Goal: Contribute content

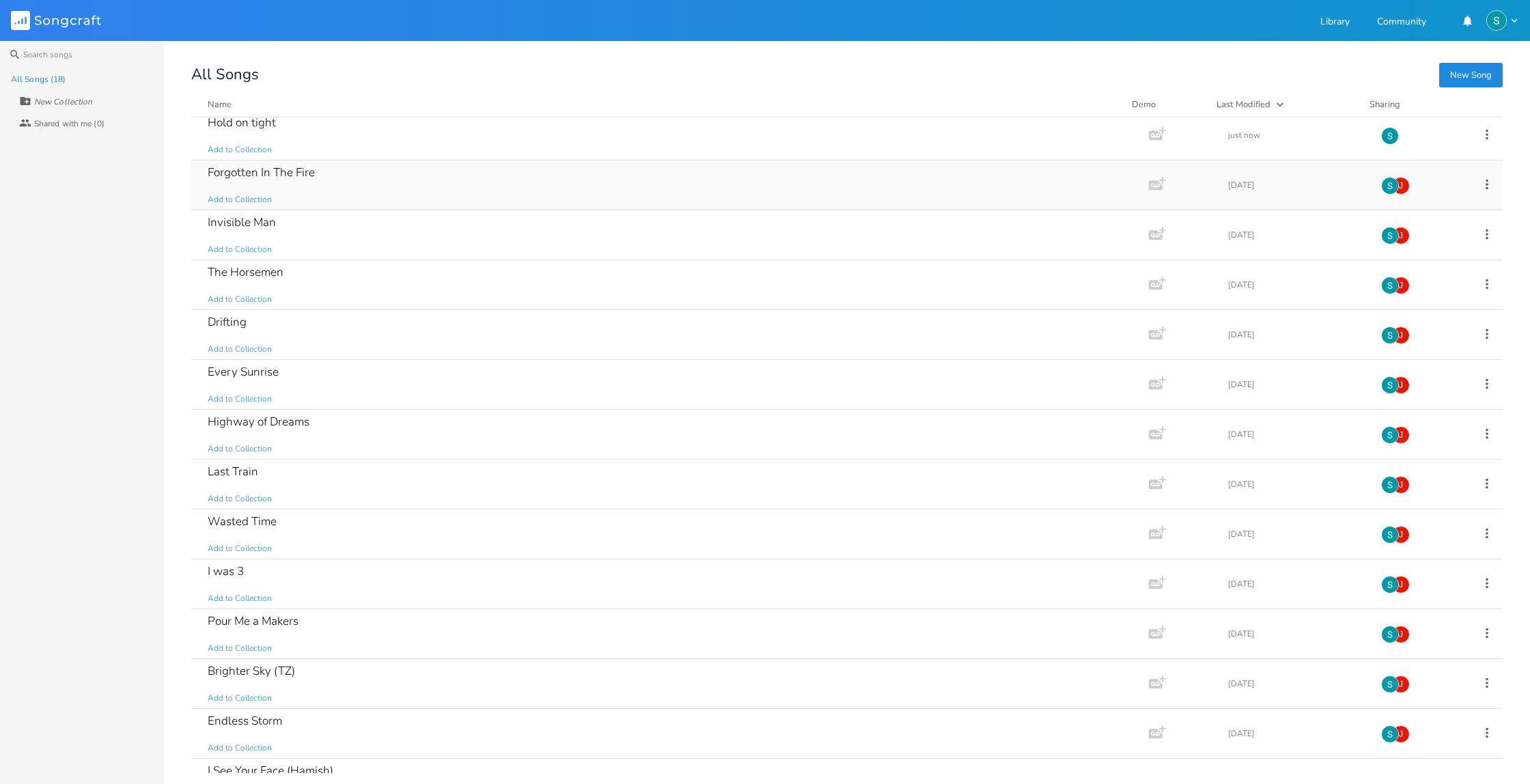
scroll to position [8, 0]
click at [408, 267] on div "The Horsemen Add to Collection" at bounding box center [667, 284] width 919 height 49
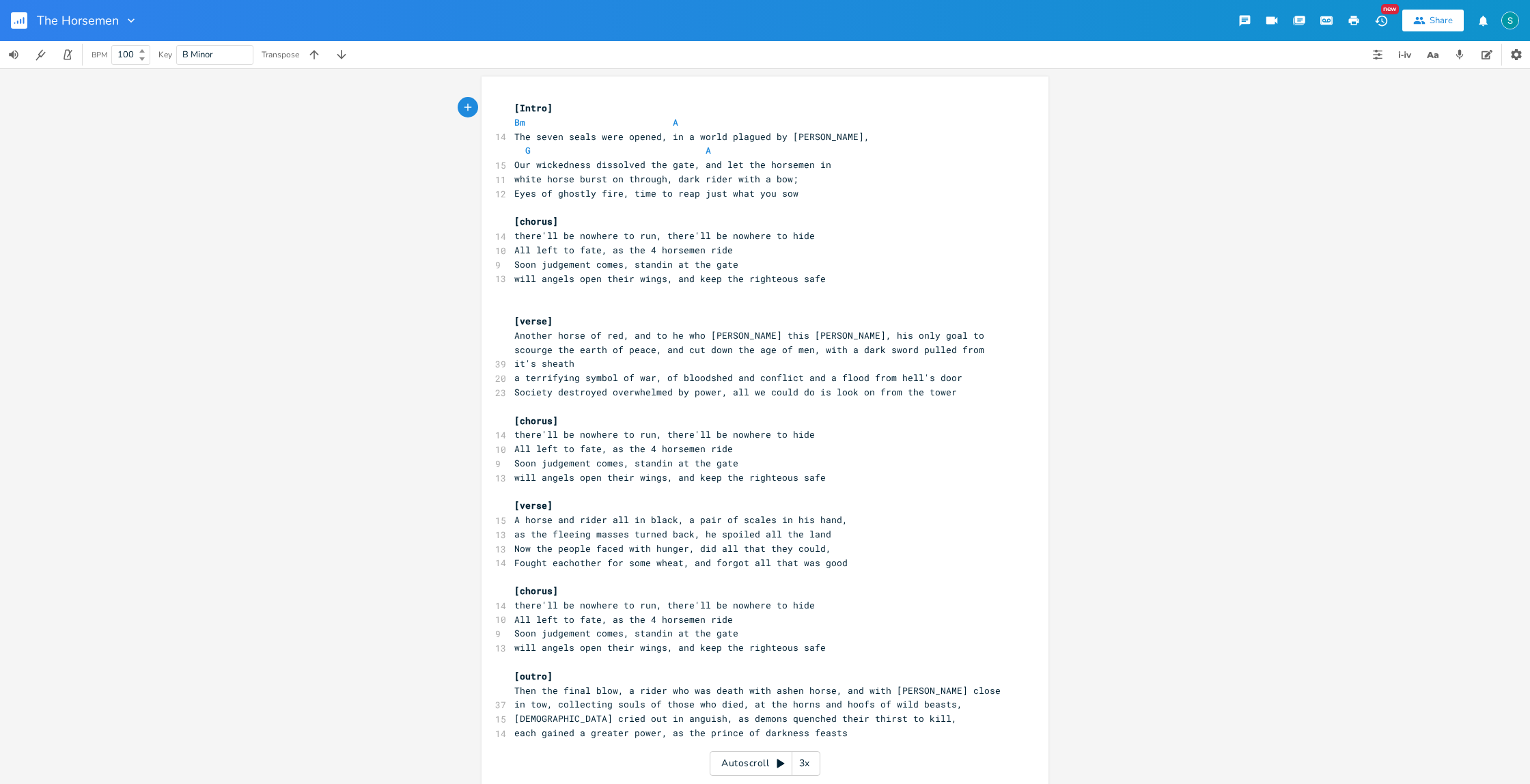
click at [717, 147] on span at bounding box center [721, 150] width 22 height 14
click at [711, 149] on span at bounding box center [721, 150] width 22 height 14
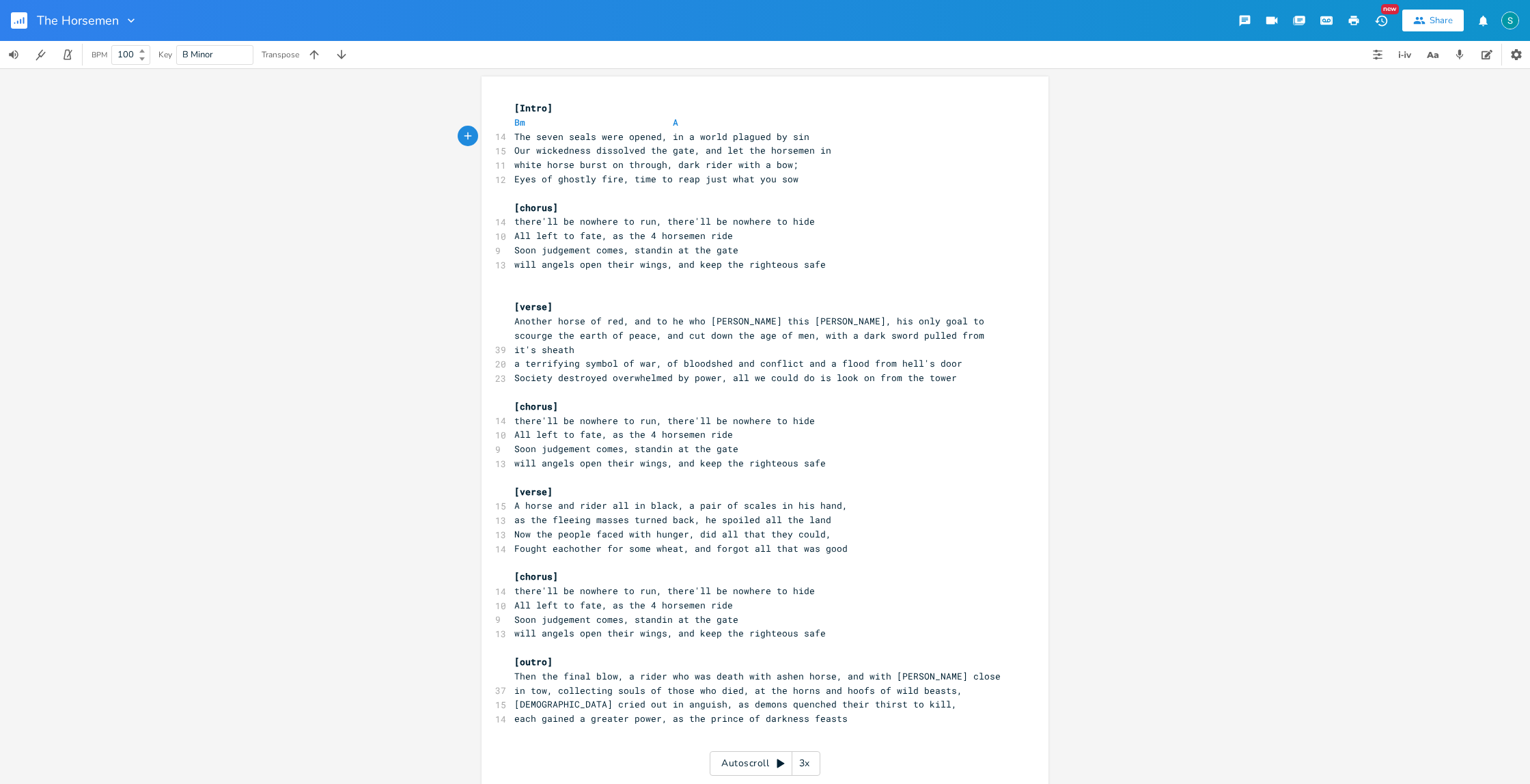
type textarea ","
type textarea "Bm A"
drag, startPoint x: 686, startPoint y: 117, endPoint x: 511, endPoint y: 122, distance: 175.1
click at [512, 122] on pre "Bm A" at bounding box center [758, 122] width 493 height 14
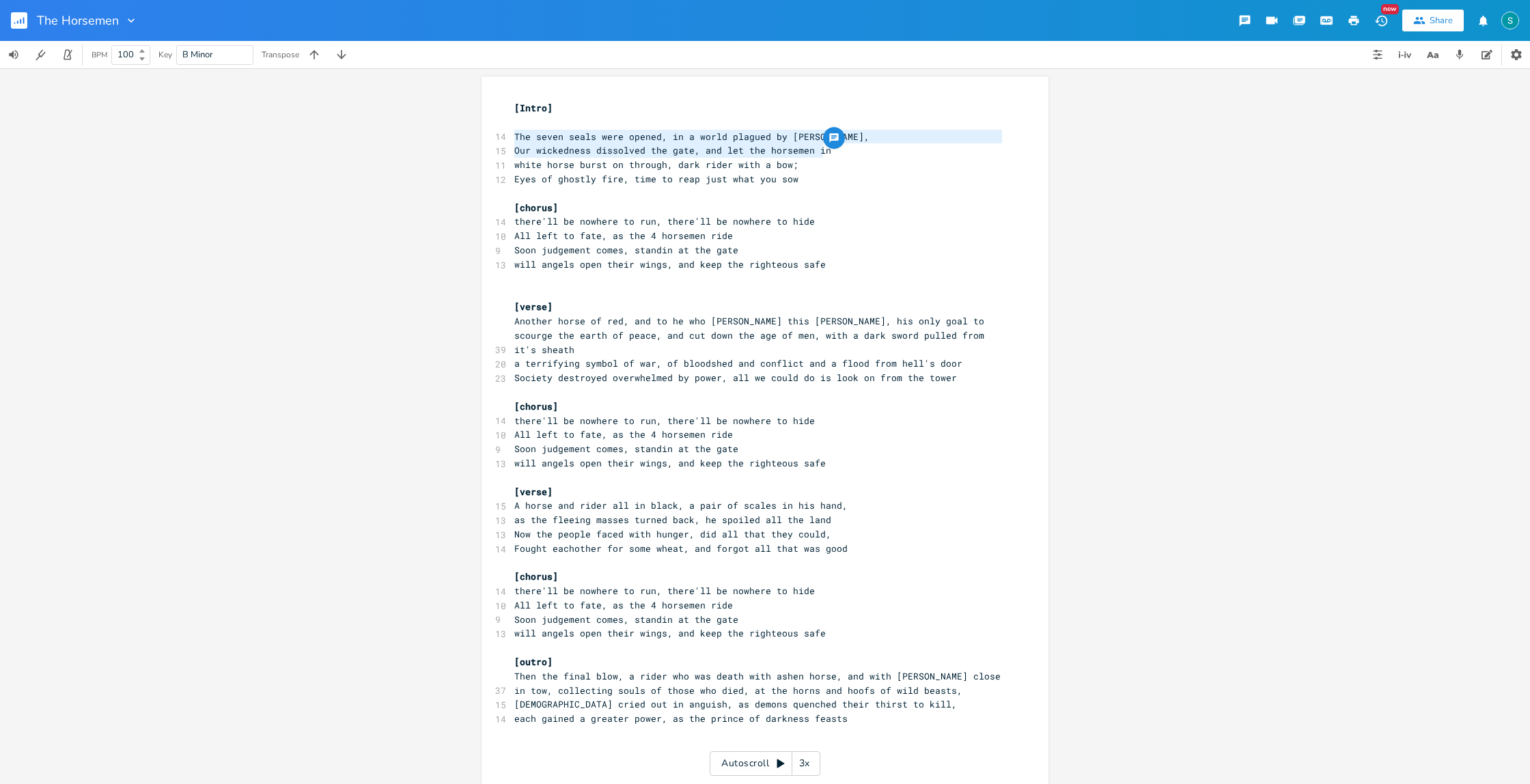
drag, startPoint x: 825, startPoint y: 150, endPoint x: 512, endPoint y: 142, distance: 313.1
click at [512, 142] on div "[Intro] ​ 14 The seven seals were opened, in a world plagued by sin, 15 Our wic…" at bounding box center [758, 456] width 493 height 710
type textarea "The seven seals were opened, in a world plagued by sin, Our wickedness dissolve…"
